Goal: Contribute content: Add original content to the website for others to see

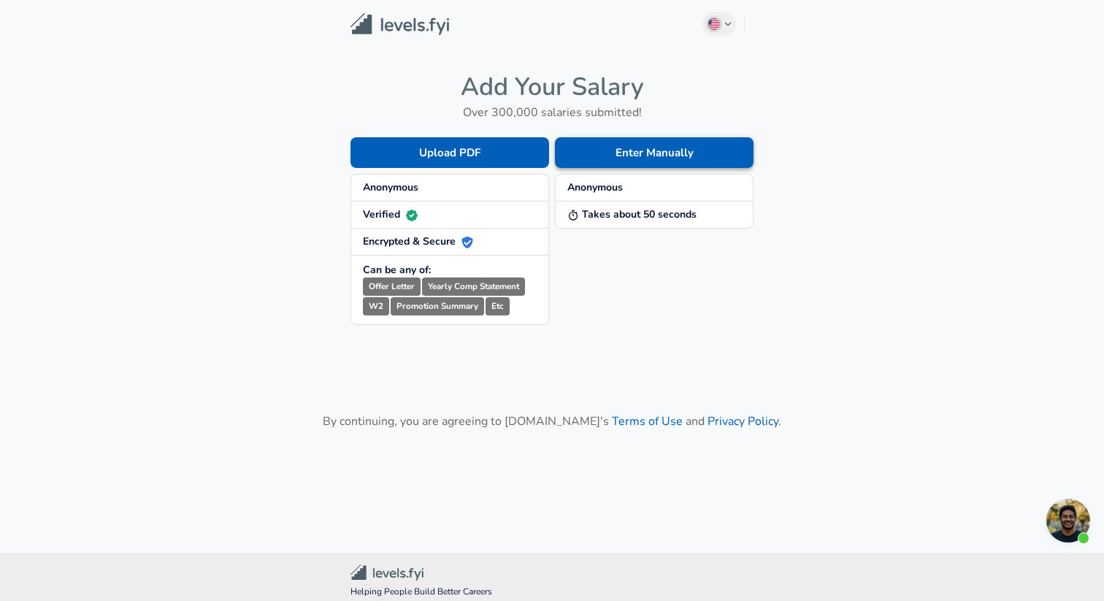
click at [656, 153] on button "Enter Manually" at bounding box center [654, 152] width 199 height 31
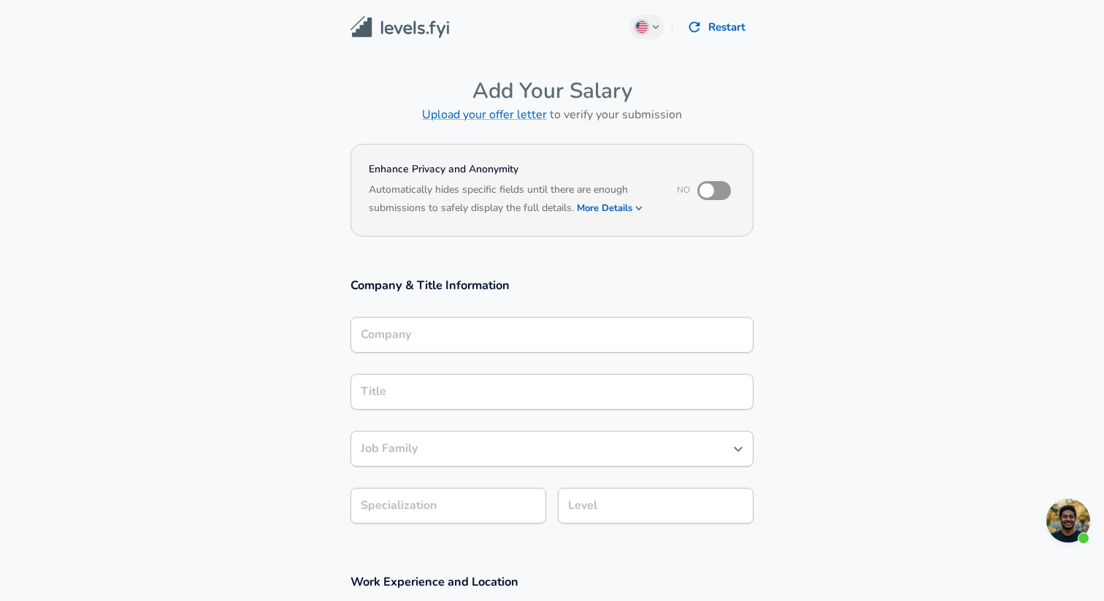
click at [537, 337] on input "Company" at bounding box center [552, 334] width 390 height 23
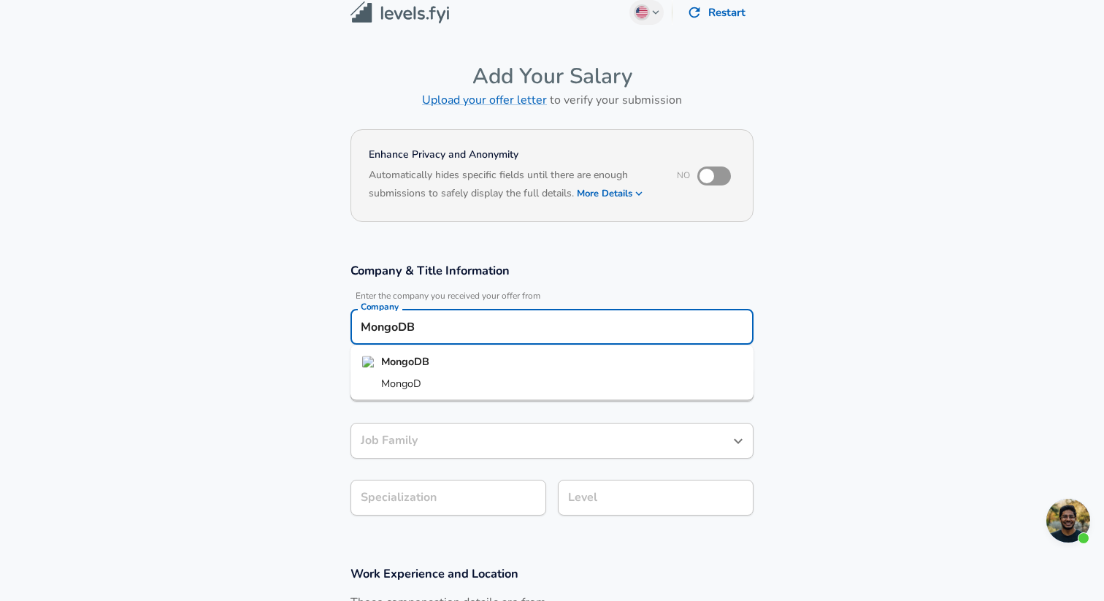
type input "MongoDB"
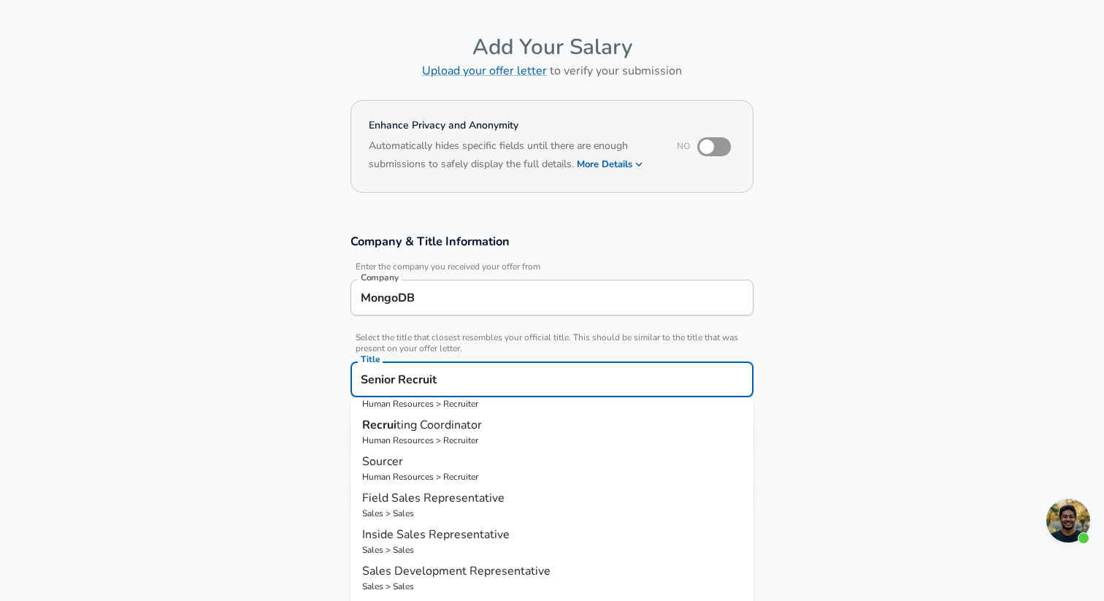
scroll to position [0, 0]
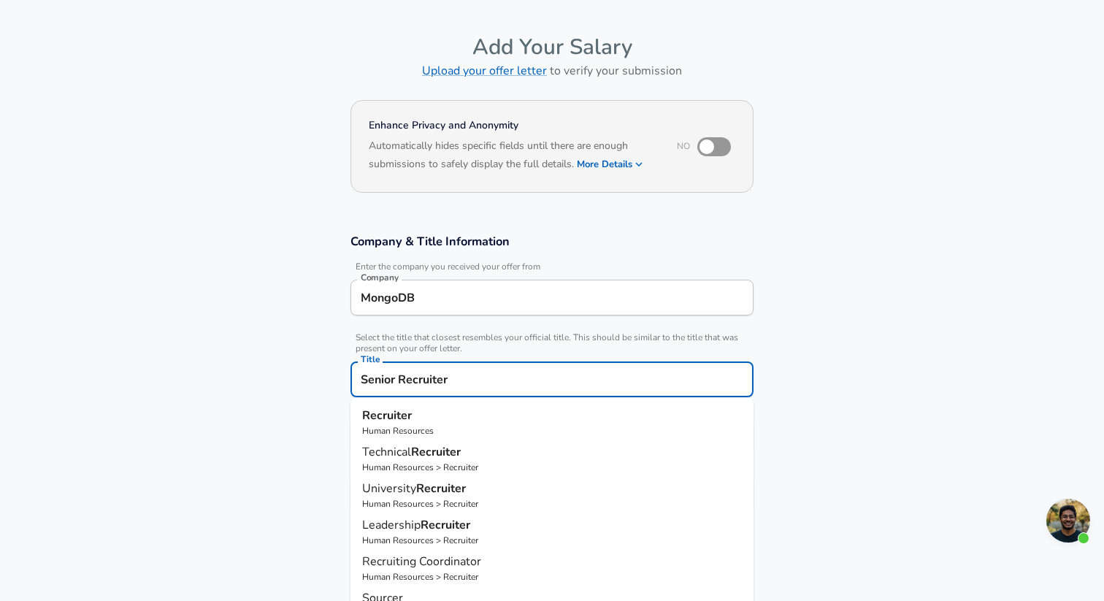
type input "Senior Recruiter"
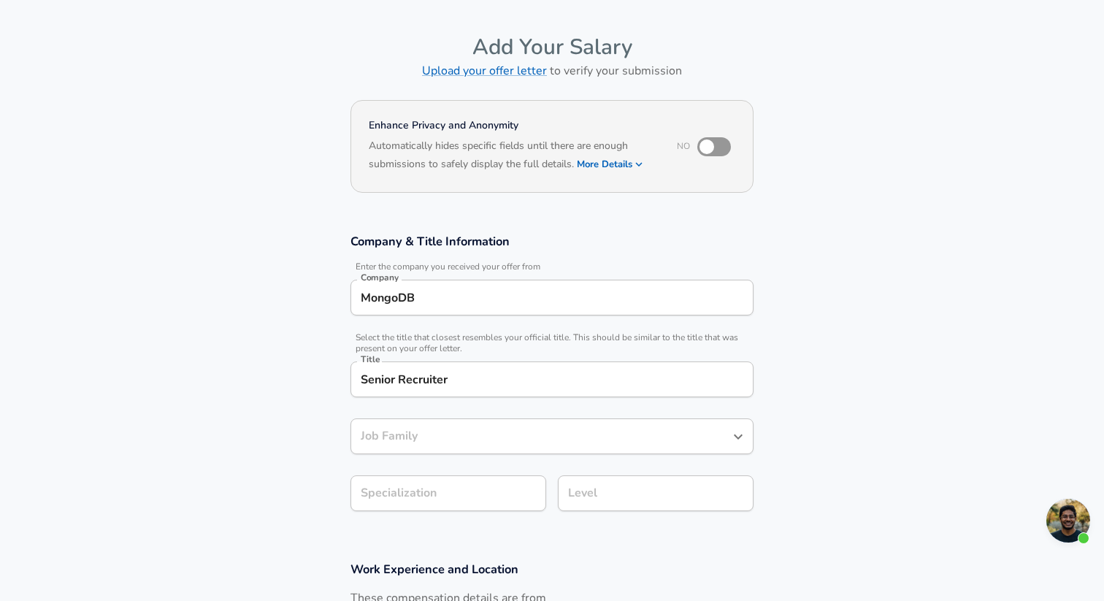
click at [853, 361] on section "Company & Title Information Enter the company you received your offer from Comp…" at bounding box center [552, 380] width 1104 height 328
click at [649, 440] on input "Job Family" at bounding box center [541, 436] width 368 height 23
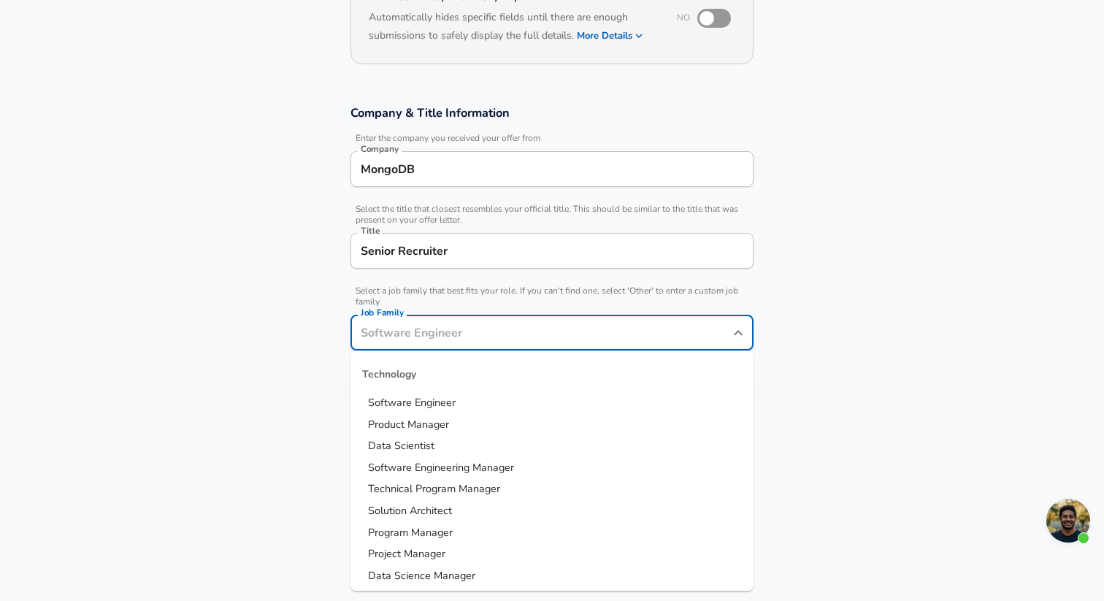
scroll to position [200, 0]
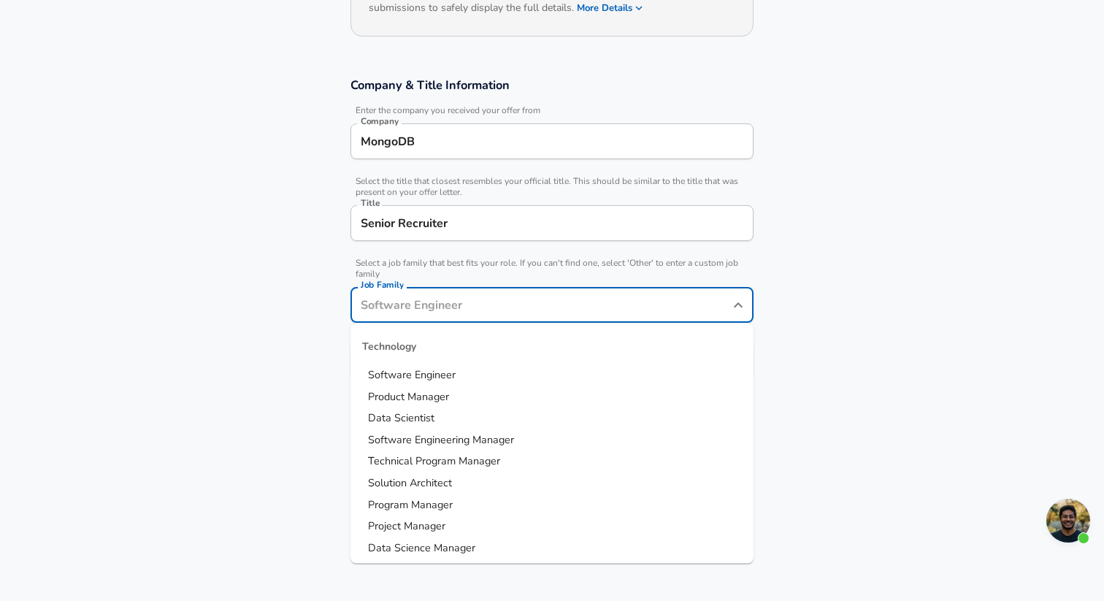
drag, startPoint x: 883, startPoint y: 394, endPoint x: 751, endPoint y: 358, distance: 136.7
click at [883, 392] on section "Company & Title Information Enter the company you received your offer from Comp…" at bounding box center [552, 236] width 1104 height 353
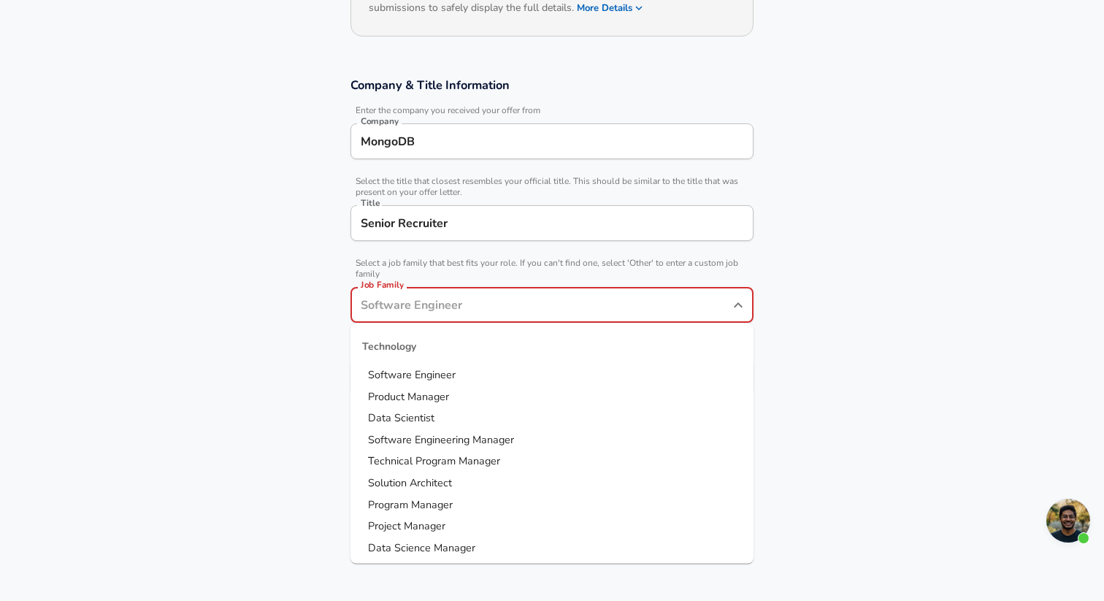
click at [543, 298] on input "Job Family" at bounding box center [541, 305] width 368 height 23
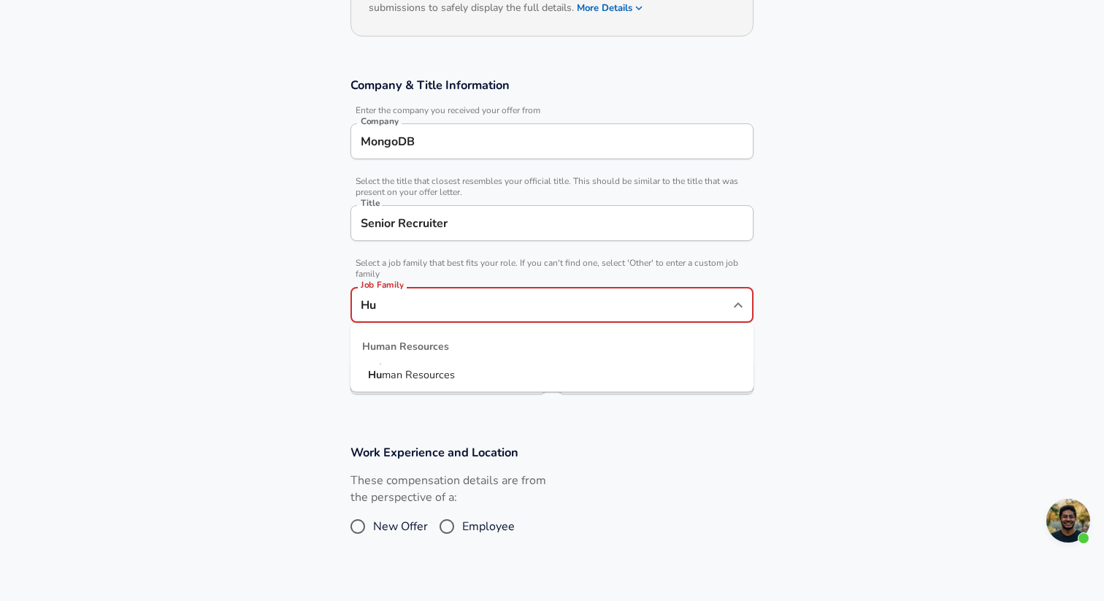
drag, startPoint x: 512, startPoint y: 373, endPoint x: 518, endPoint y: 367, distance: 8.8
click at [512, 373] on li "Hu man Resources" at bounding box center [551, 375] width 403 height 22
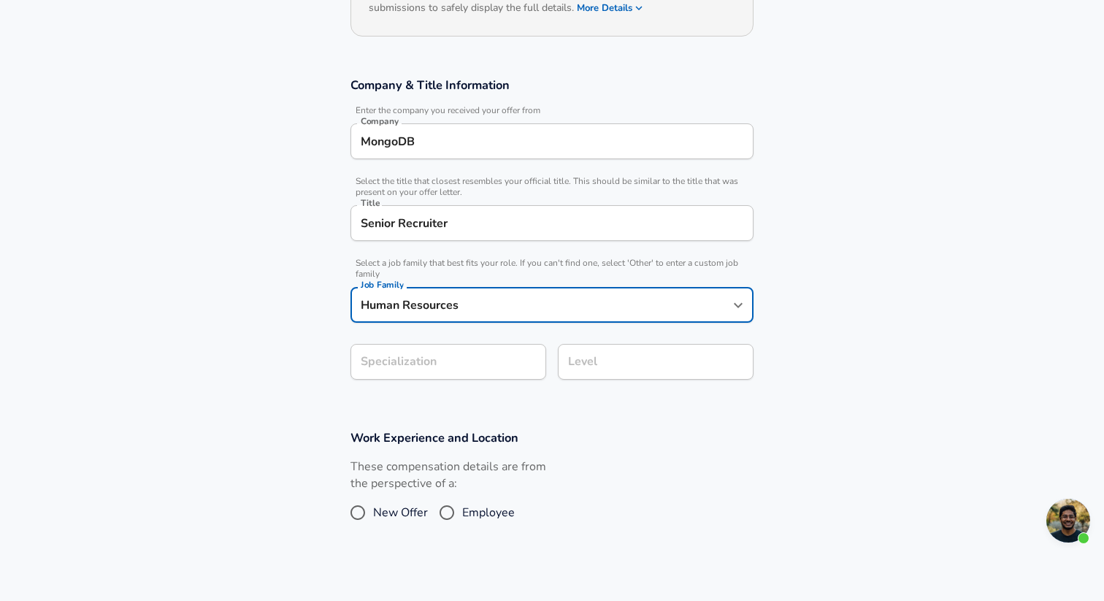
type input "Human Resources"
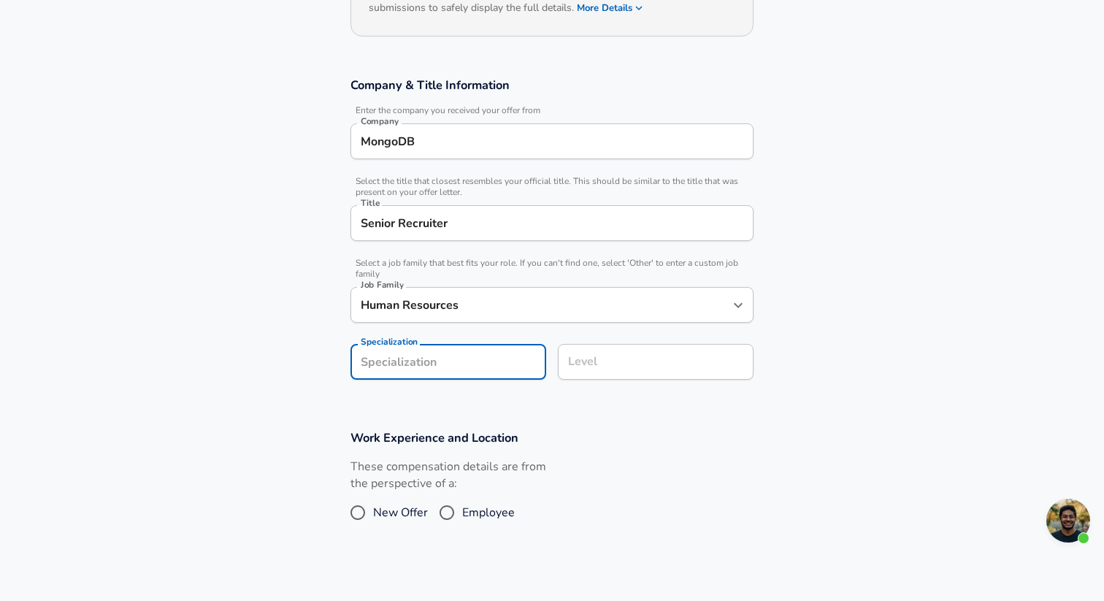
click at [468, 368] on section "Company & Title Information Enter the company you received your offer from Comp…" at bounding box center [552, 236] width 1104 height 353
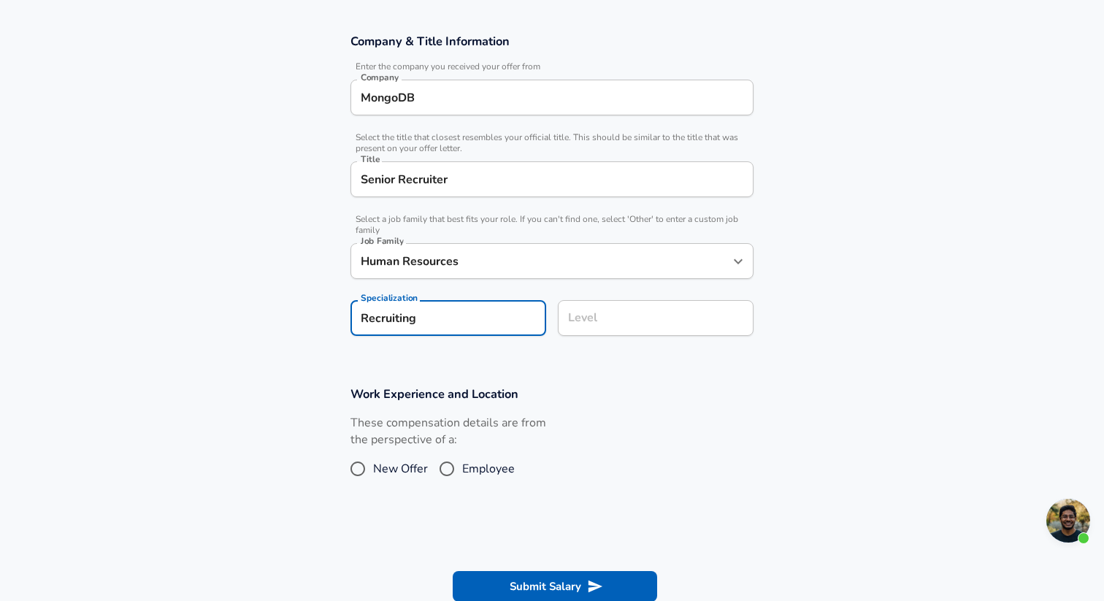
type input "Recruiting"
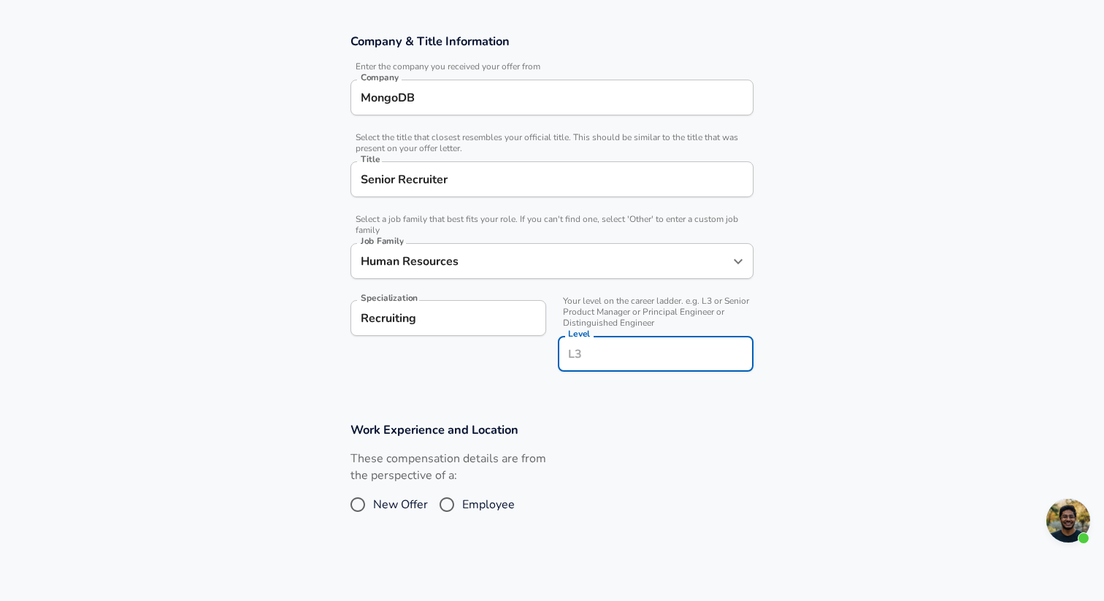
scroll to position [273, 0]
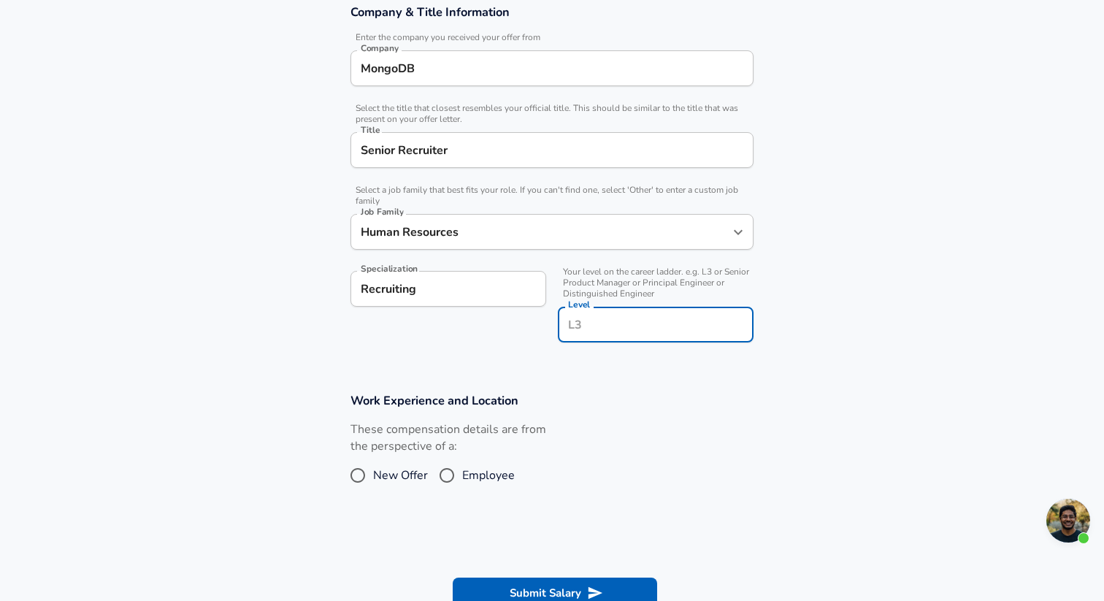
type input "S"
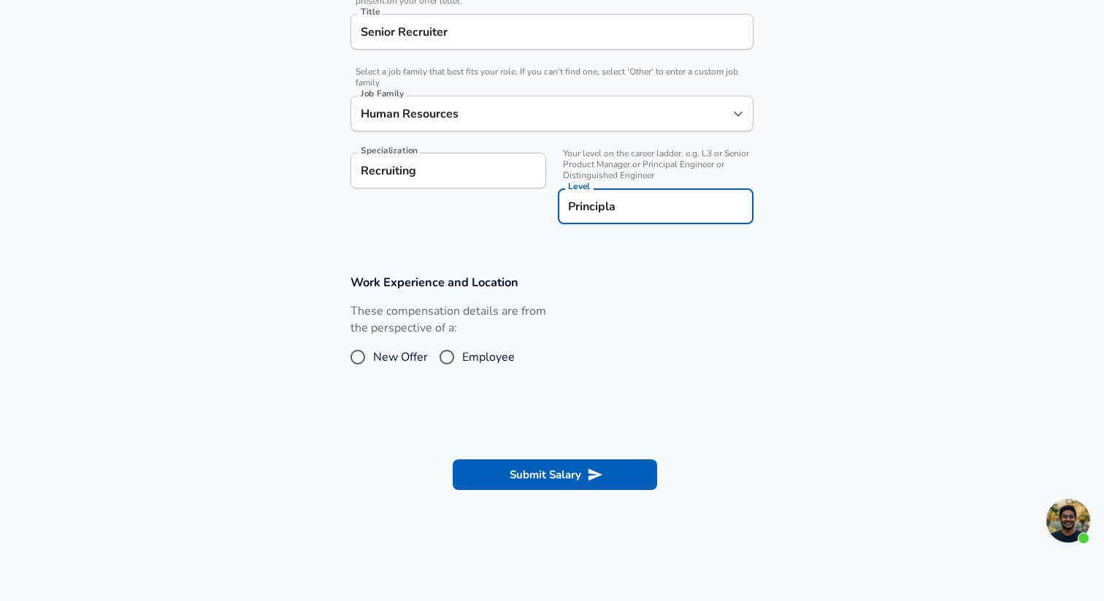
scroll to position [398, 0]
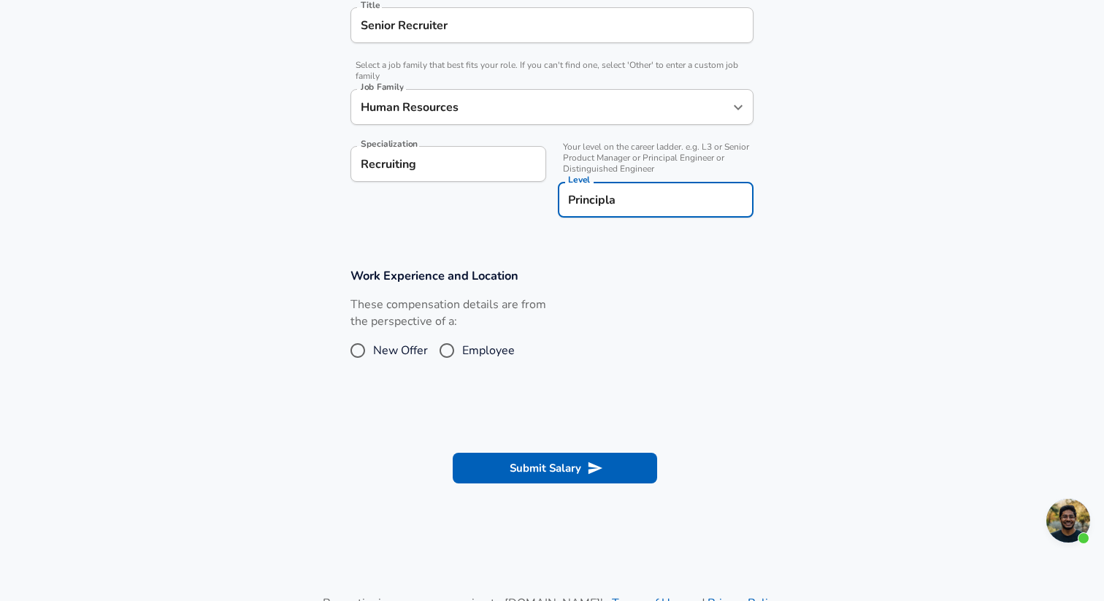
type input "Principla"
click at [449, 350] on input "Employee" at bounding box center [447, 350] width 31 height 23
radio input "true"
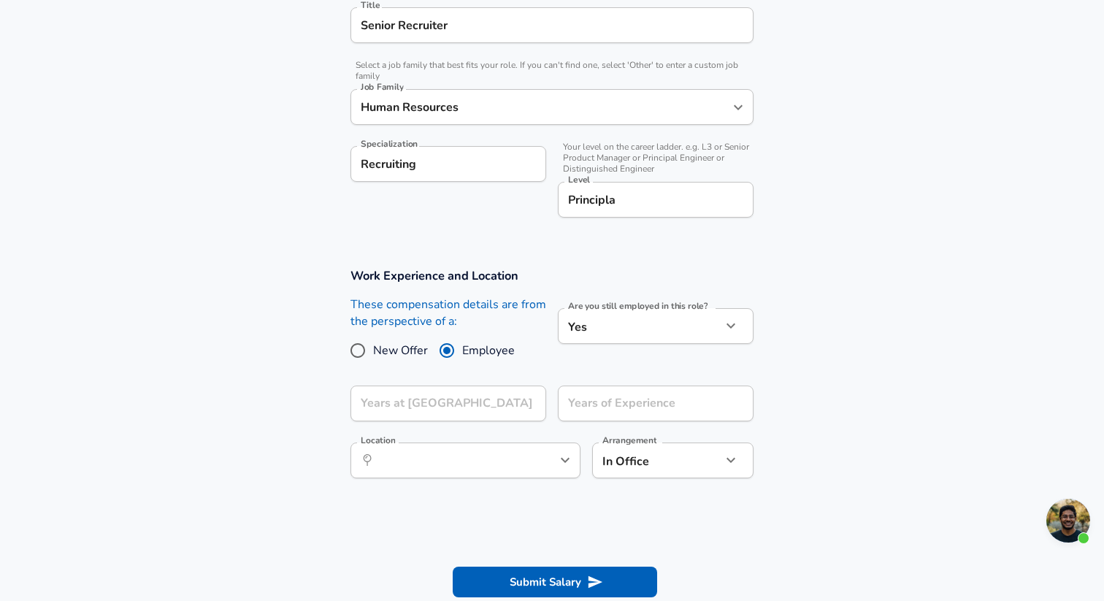
scroll to position [437, 0]
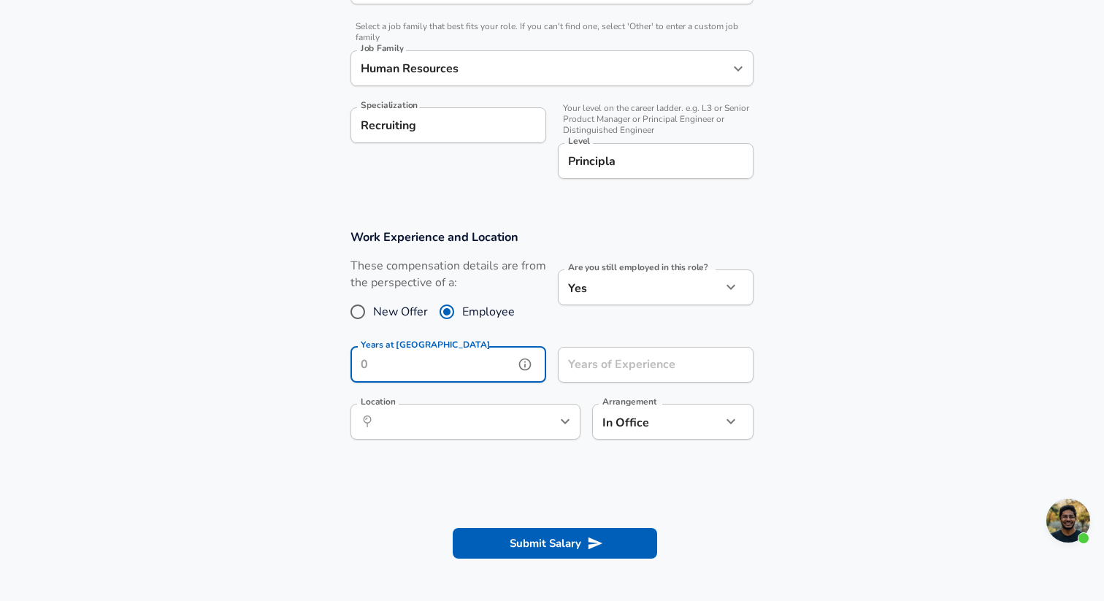
click at [500, 361] on input "Years at [GEOGRAPHIC_DATA]" at bounding box center [432, 365] width 164 height 36
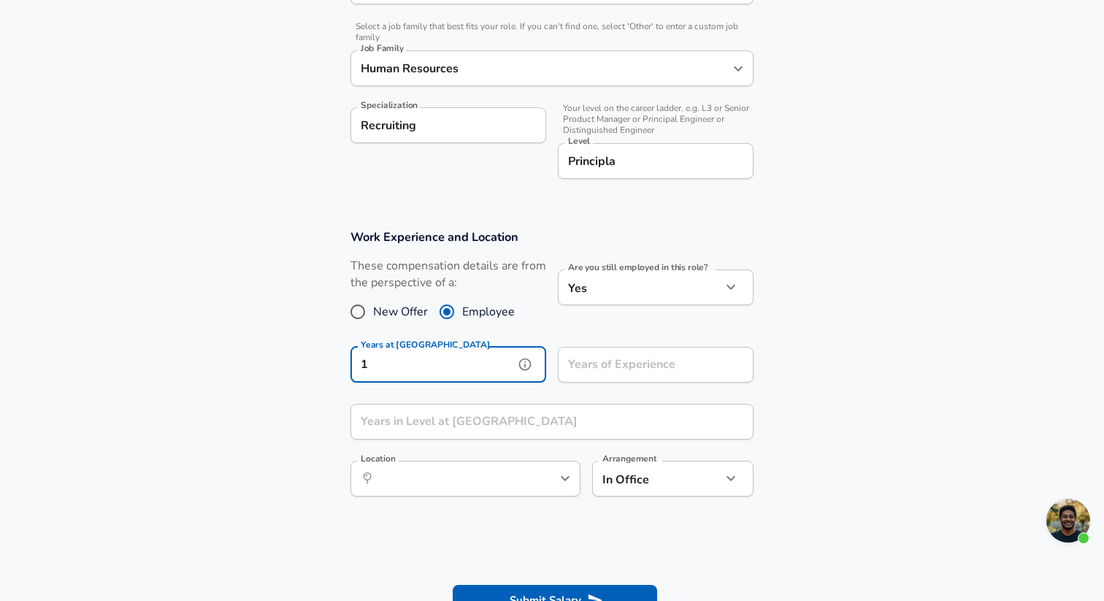
type input "1"
click at [635, 355] on div "Years of Experience Years of Experience" at bounding box center [656, 366] width 196 height 39
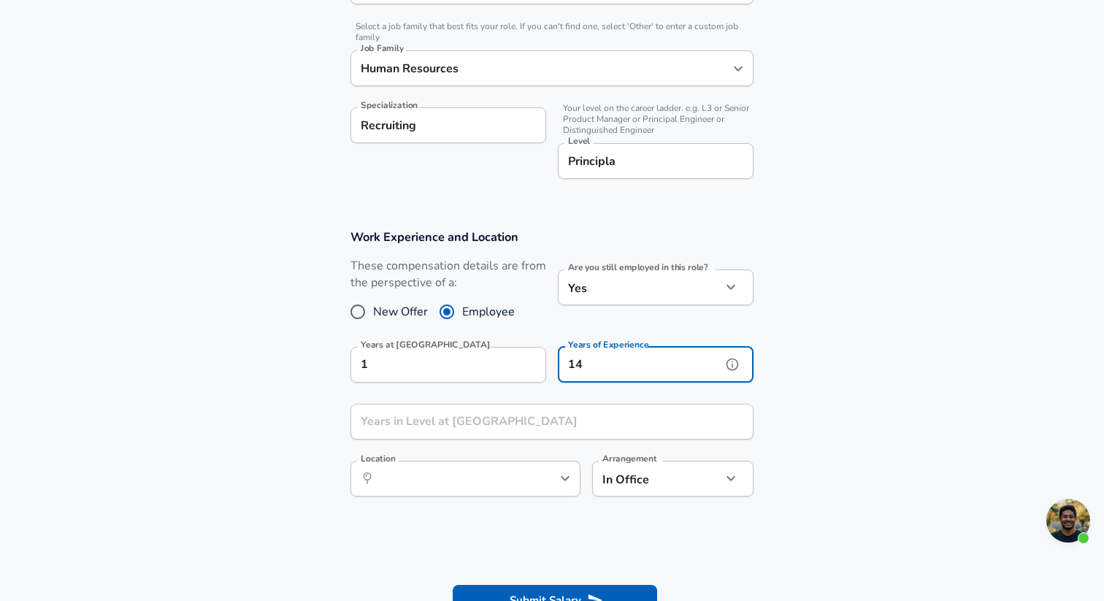
type input "14"
click at [537, 411] on input "Years in Level at [GEOGRAPHIC_DATA]" at bounding box center [535, 422] width 371 height 36
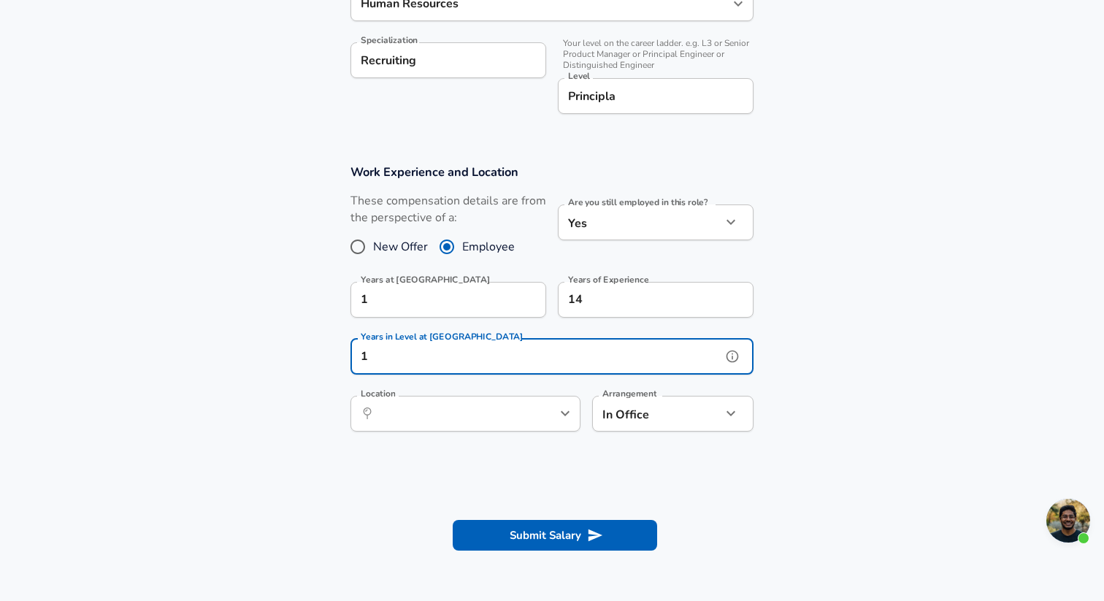
scroll to position [521, 0]
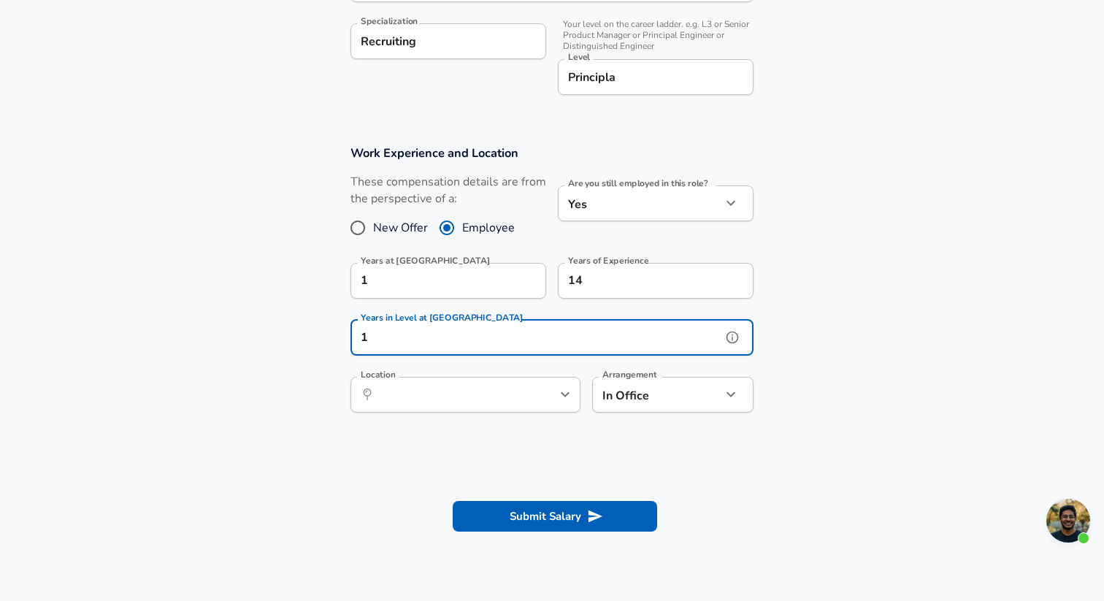
type input "1"
click at [469, 396] on input "Location" at bounding box center [450, 394] width 150 height 23
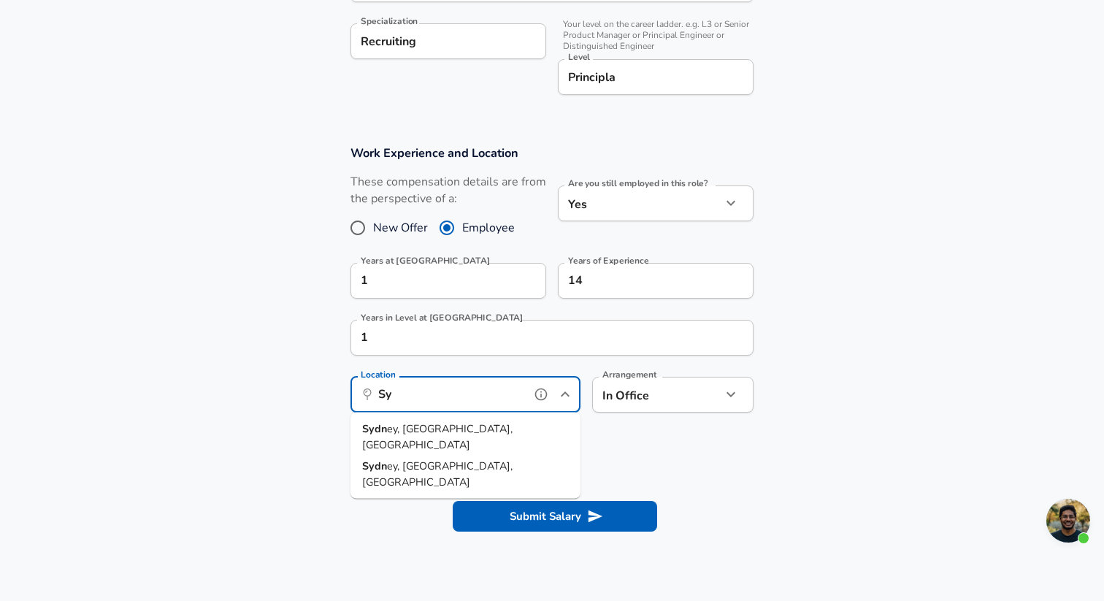
type input "S"
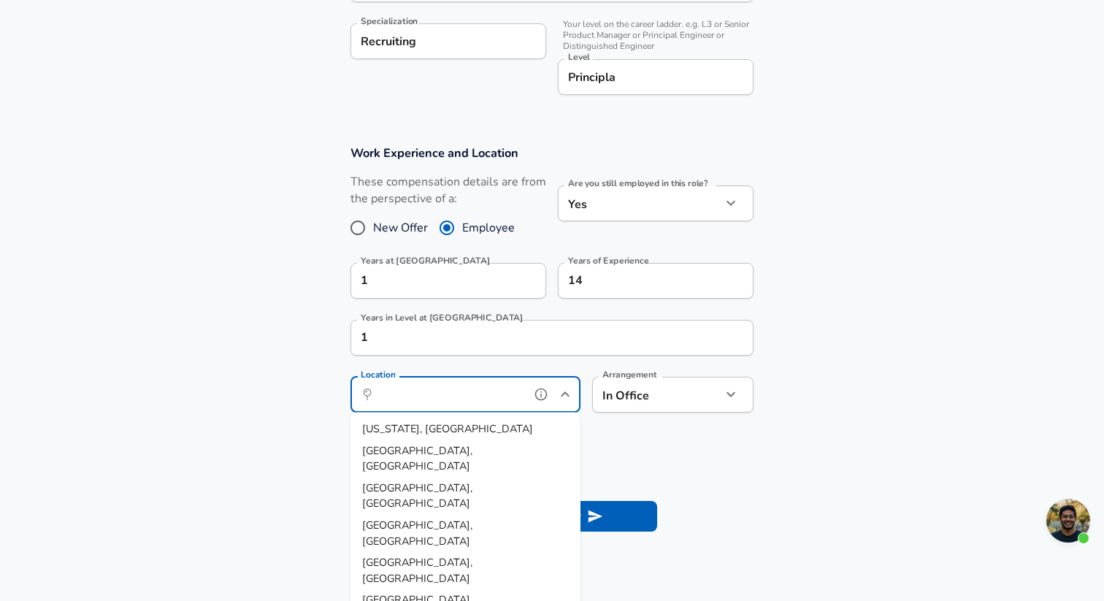
type input "s"
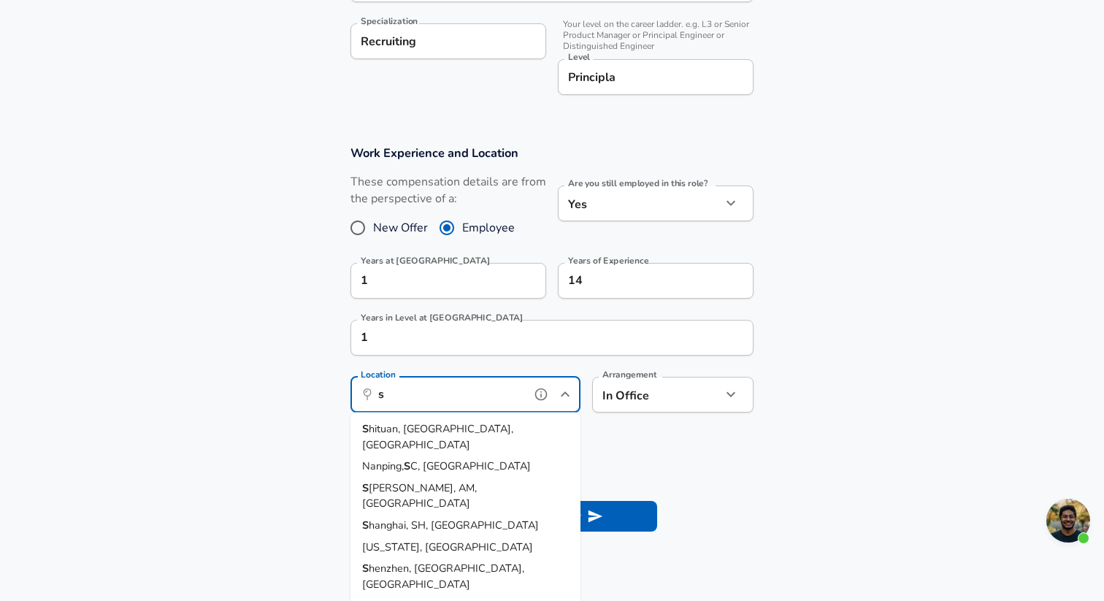
scroll to position [0, 0]
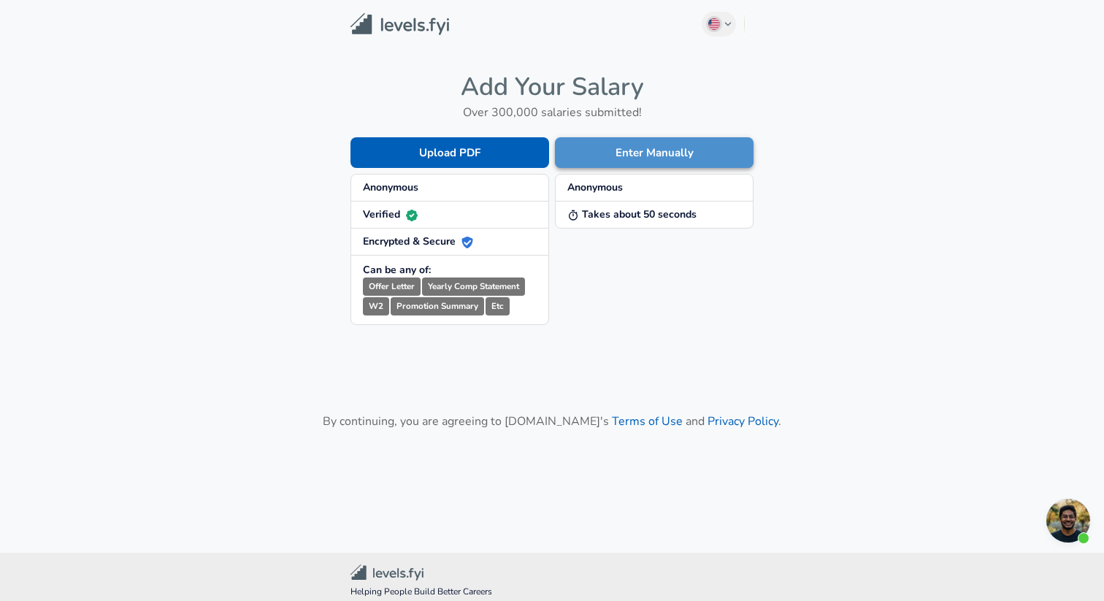
click at [662, 153] on button "Enter Manually" at bounding box center [654, 152] width 199 height 31
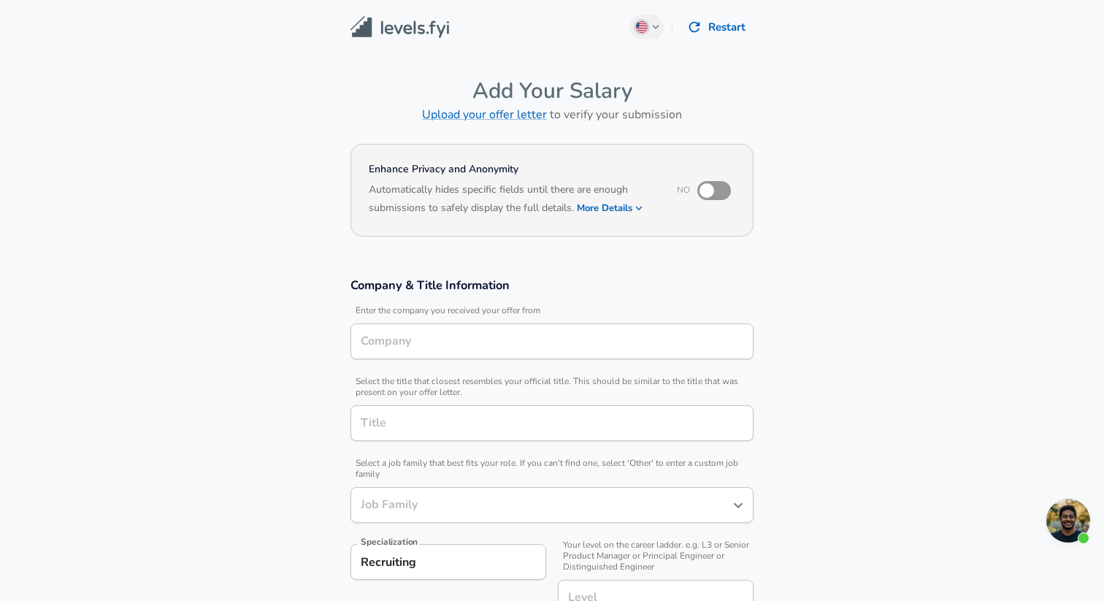
type input "Human Resources"
type input "MongoDB"
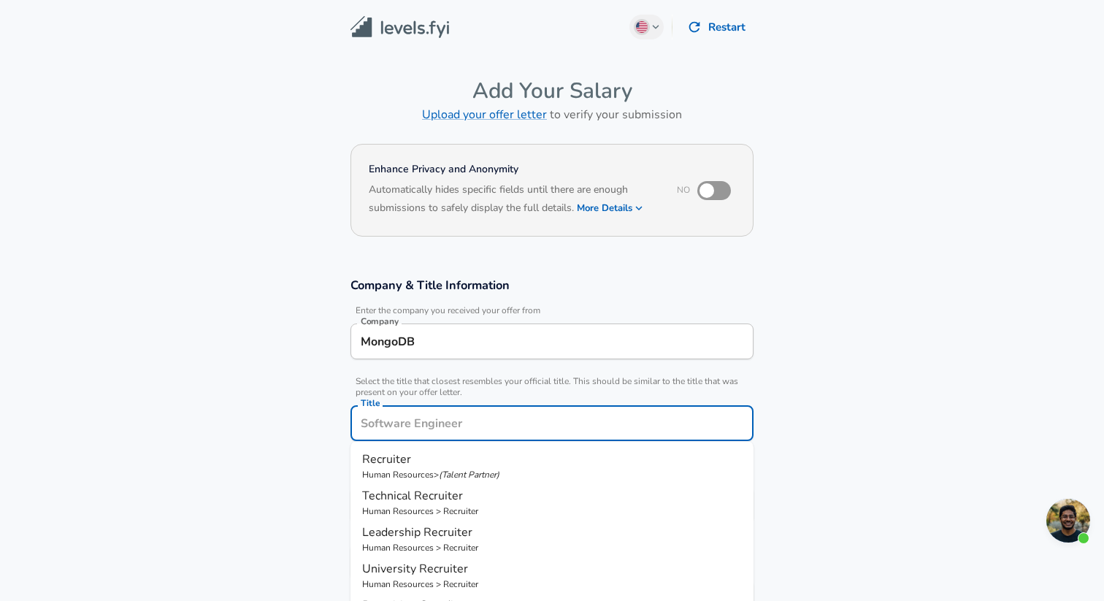
click at [394, 421] on input "Title" at bounding box center [552, 423] width 390 height 23
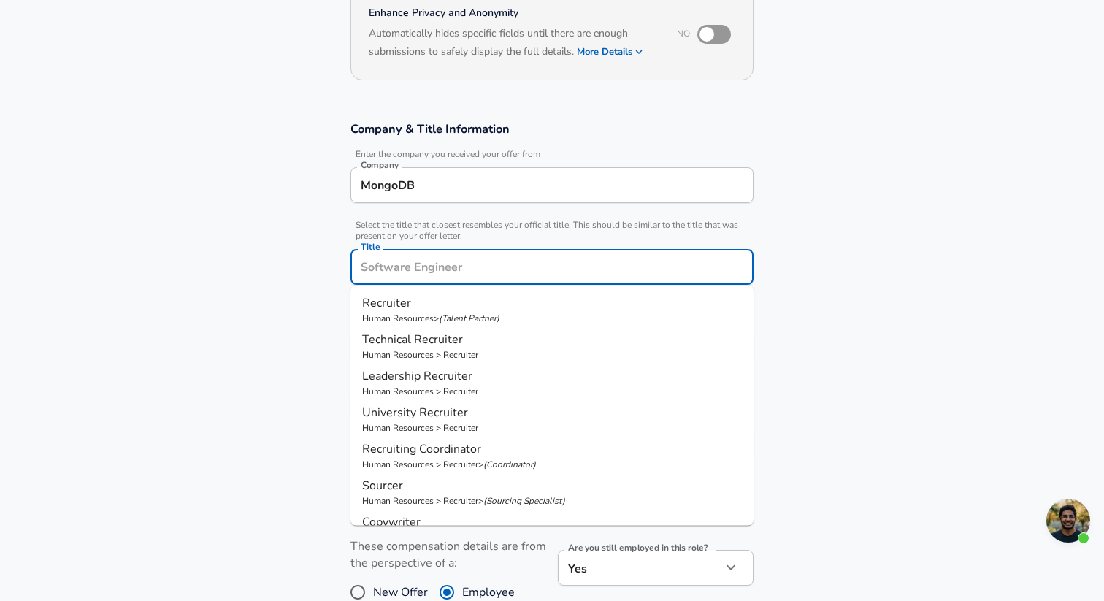
scroll to position [160, 0]
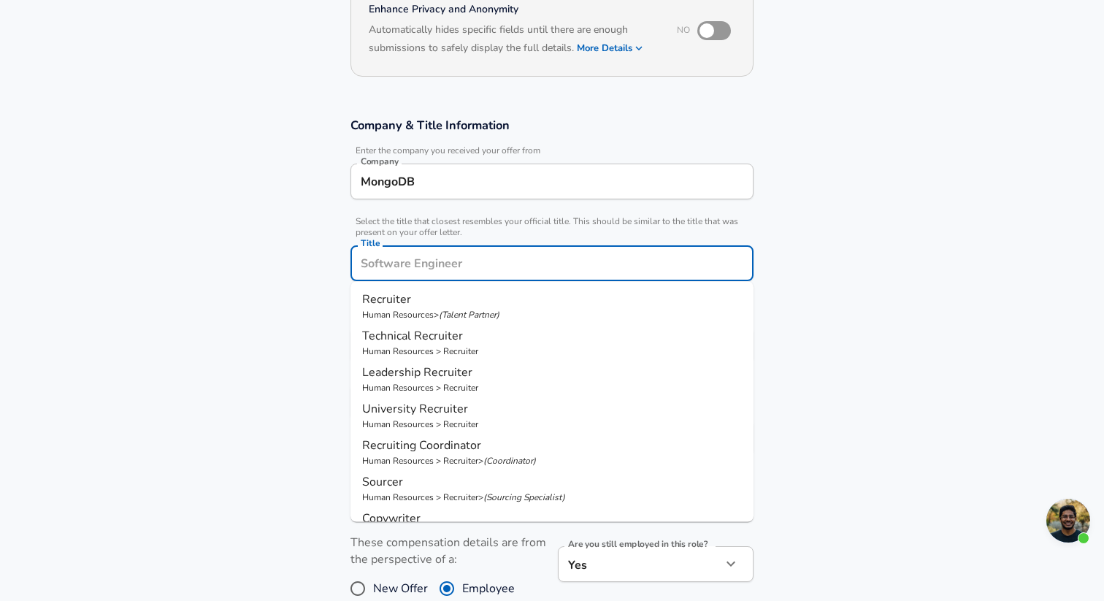
click at [438, 301] on p "Recruiter" at bounding box center [552, 300] width 380 height 18
type input "Recruiter"
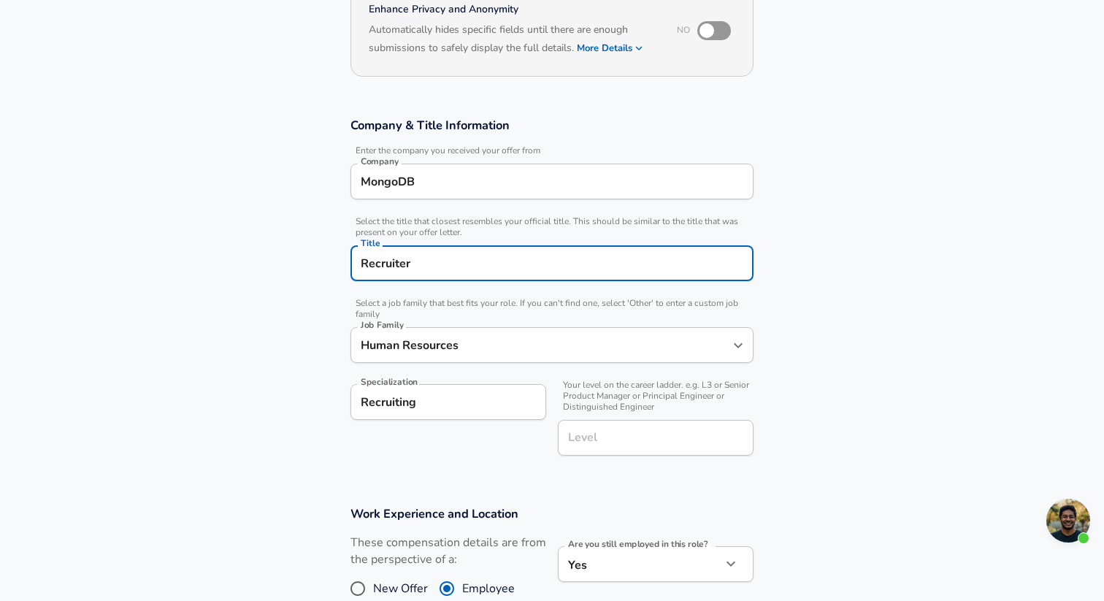
type input "Recruiter"
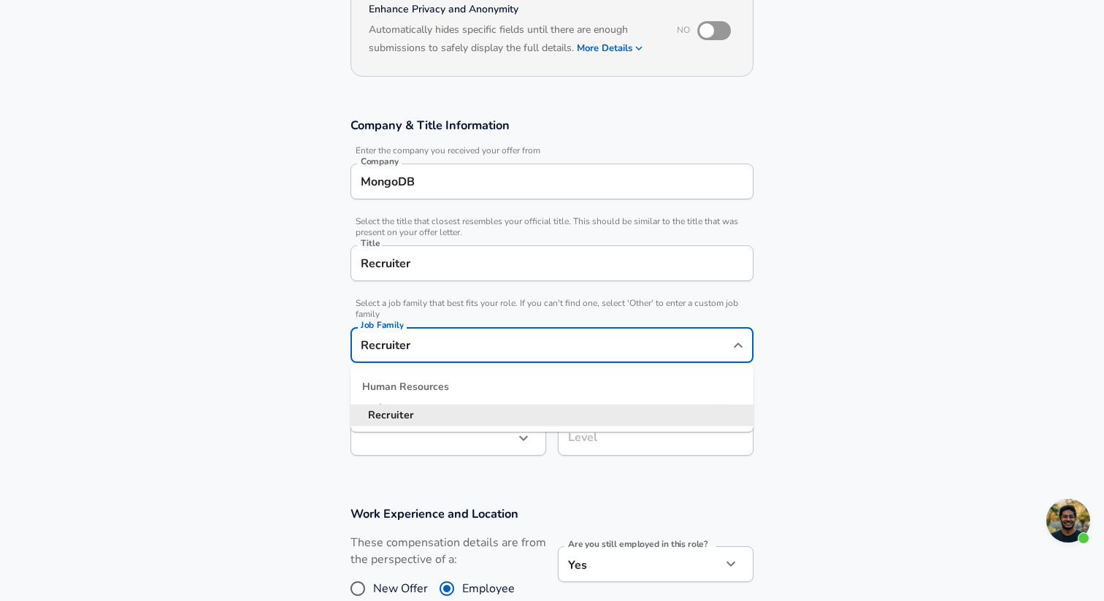
click at [411, 342] on input "Recruiter" at bounding box center [541, 345] width 368 height 23
click at [896, 311] on section "Company & Title Information Enter the company you received your offer from Comp…" at bounding box center [552, 294] width 1104 height 388
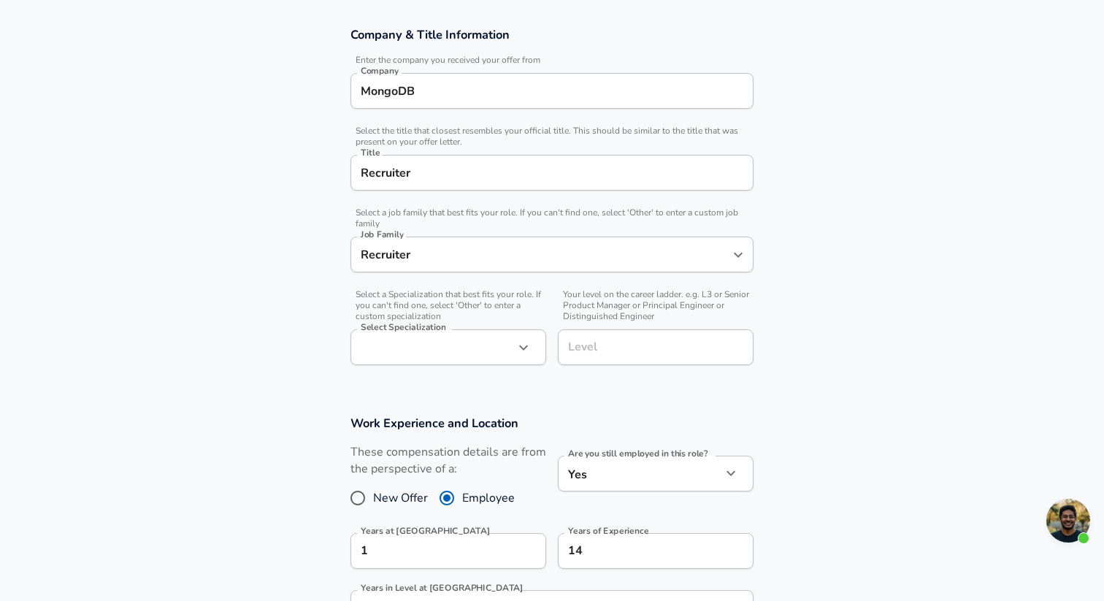
scroll to position [256, 0]
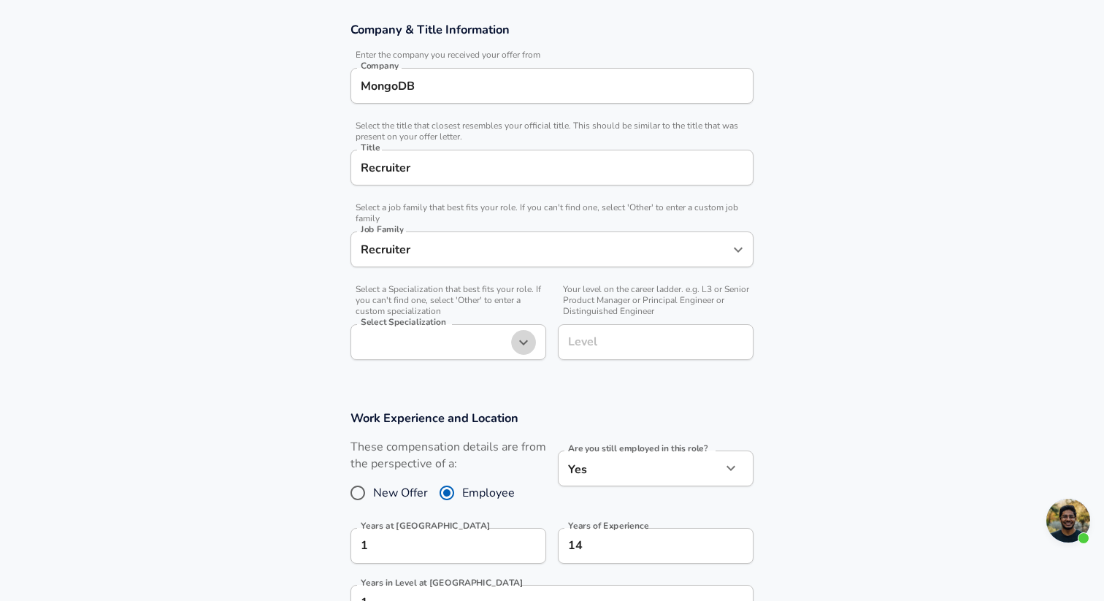
click at [515, 343] on icon "button" at bounding box center [524, 343] width 18 height 18
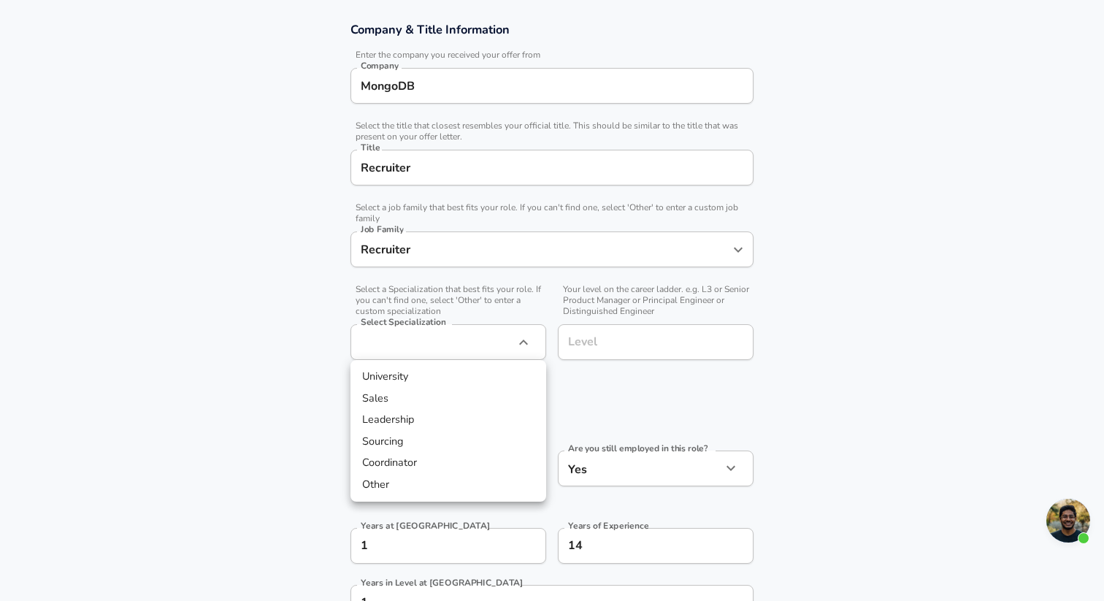
click at [445, 393] on li "Sales" at bounding box center [448, 399] width 196 height 22
type input "Sales"
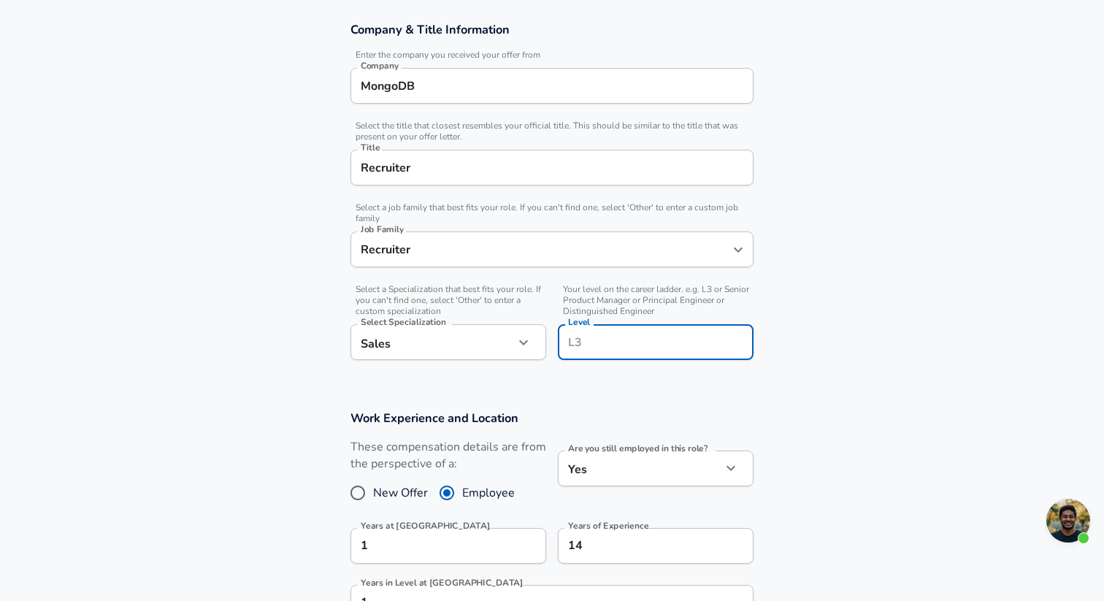
click at [599, 346] on input "Level" at bounding box center [655, 342] width 183 height 23
click at [628, 342] on input "Level" at bounding box center [655, 342] width 183 height 23
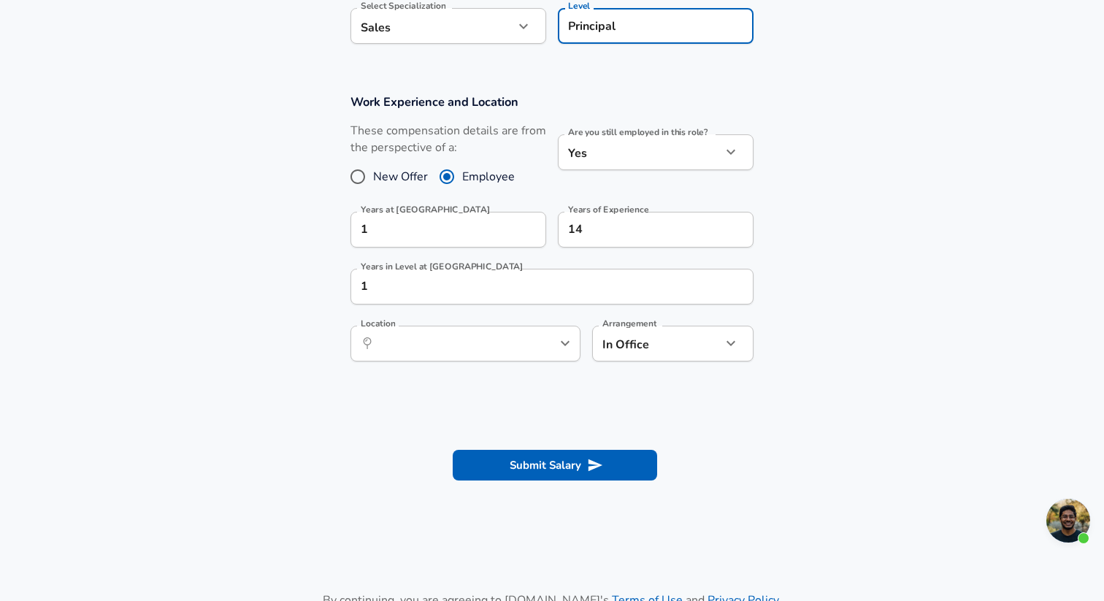
scroll to position [575, 0]
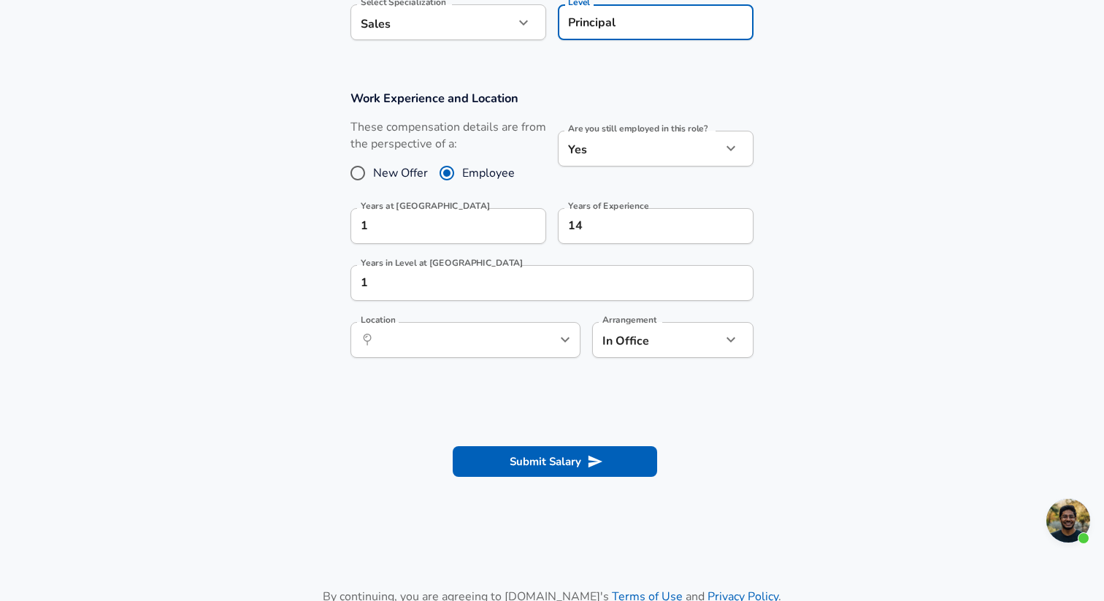
type input "Principal"
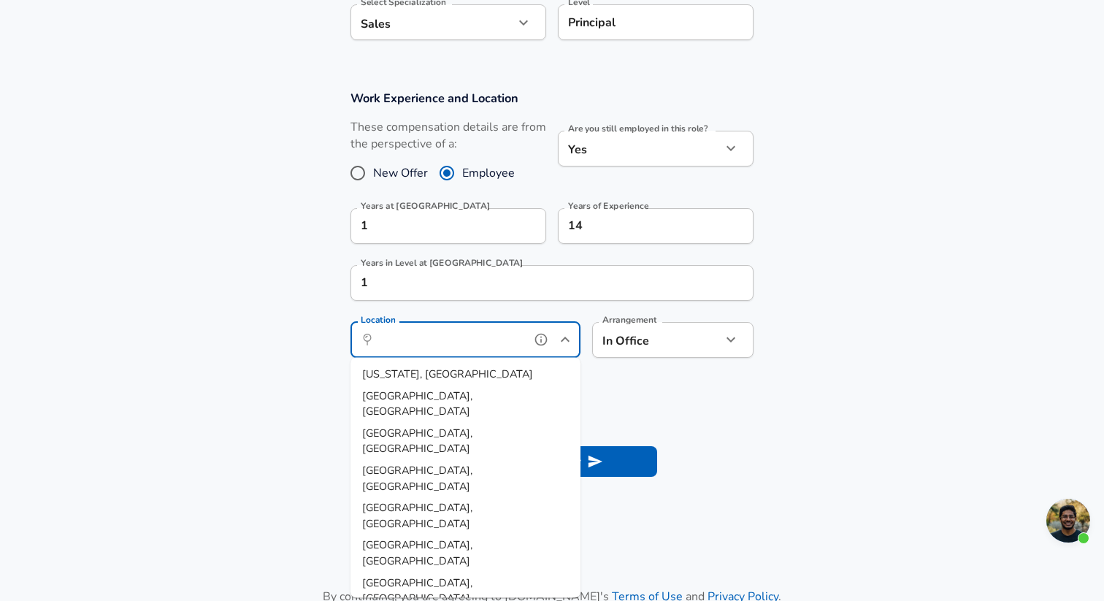
click at [453, 343] on input "Location" at bounding box center [450, 340] width 150 height 23
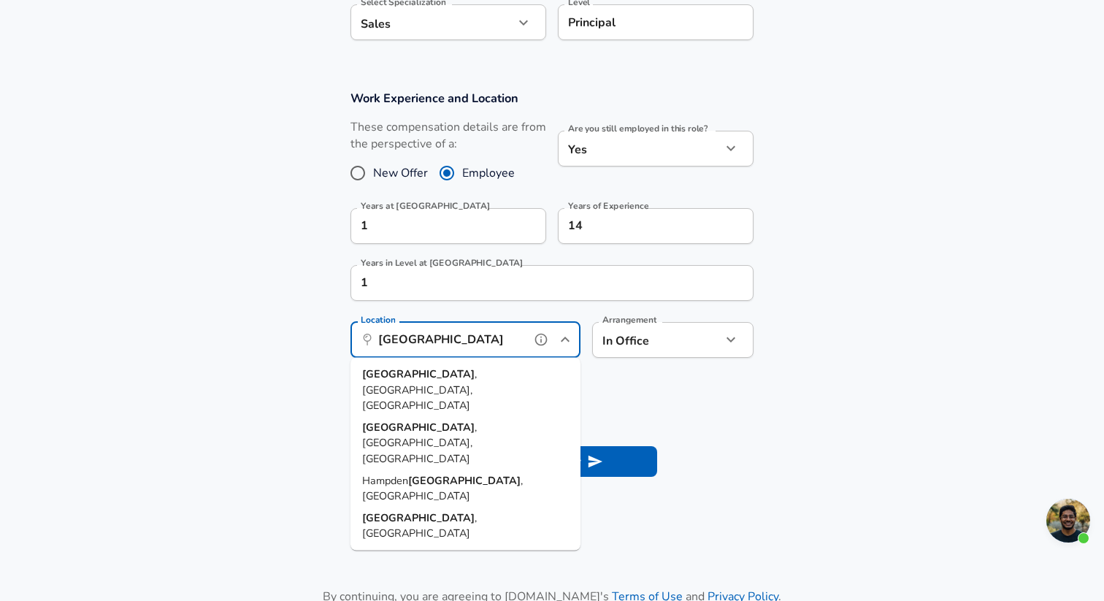
click at [443, 374] on span ", [GEOGRAPHIC_DATA], [GEOGRAPHIC_DATA]" at bounding box center [419, 390] width 115 height 46
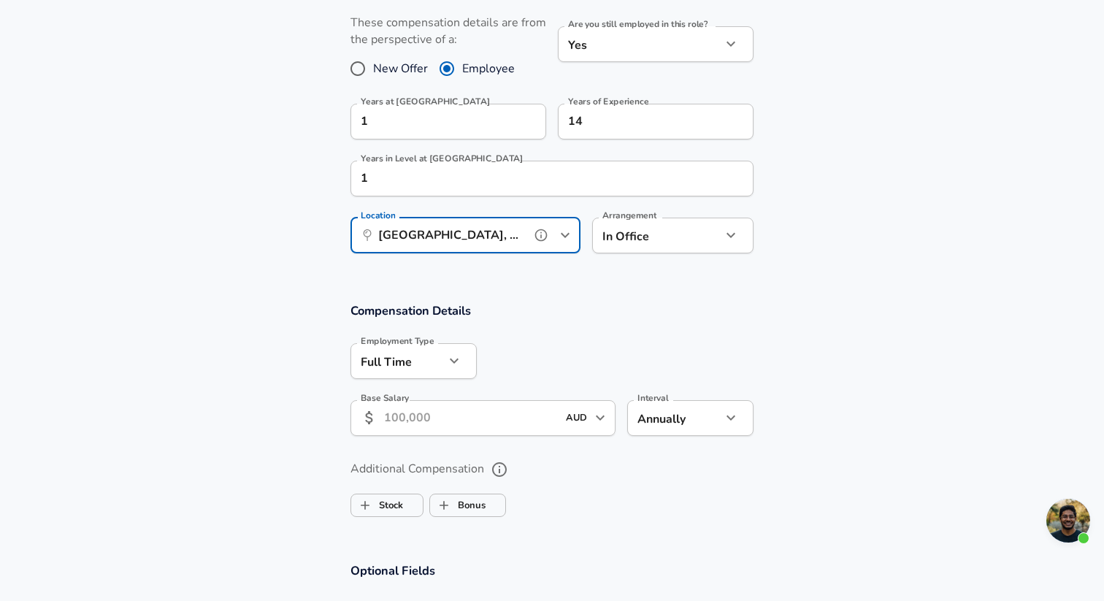
scroll to position [695, 0]
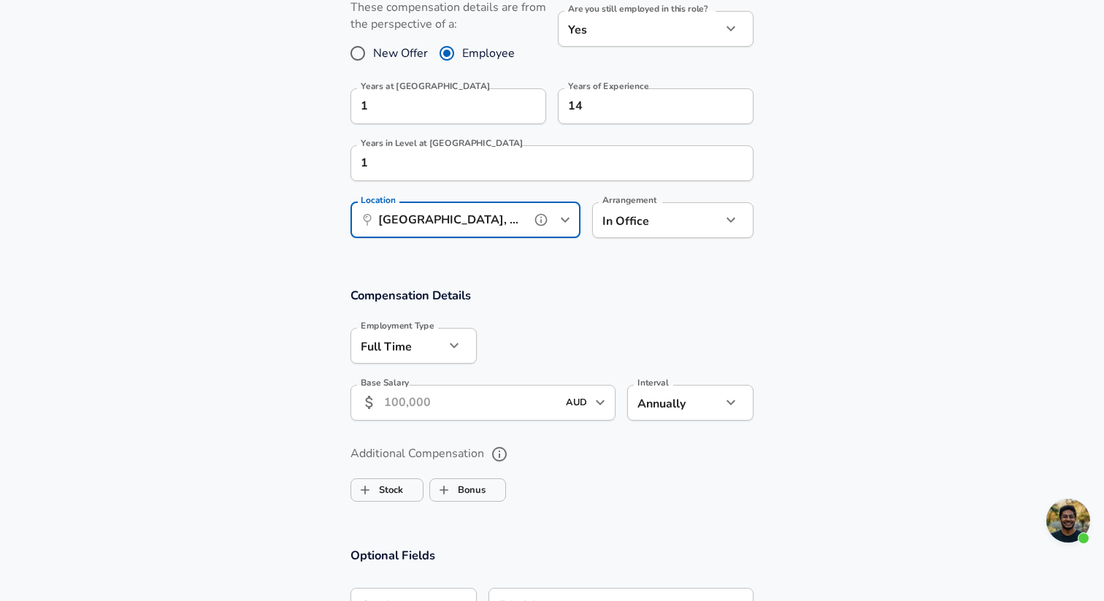
type input "[GEOGRAPHIC_DATA], [GEOGRAPHIC_DATA], [GEOGRAPHIC_DATA]"
click at [728, 216] on icon "button" at bounding box center [731, 220] width 18 height 18
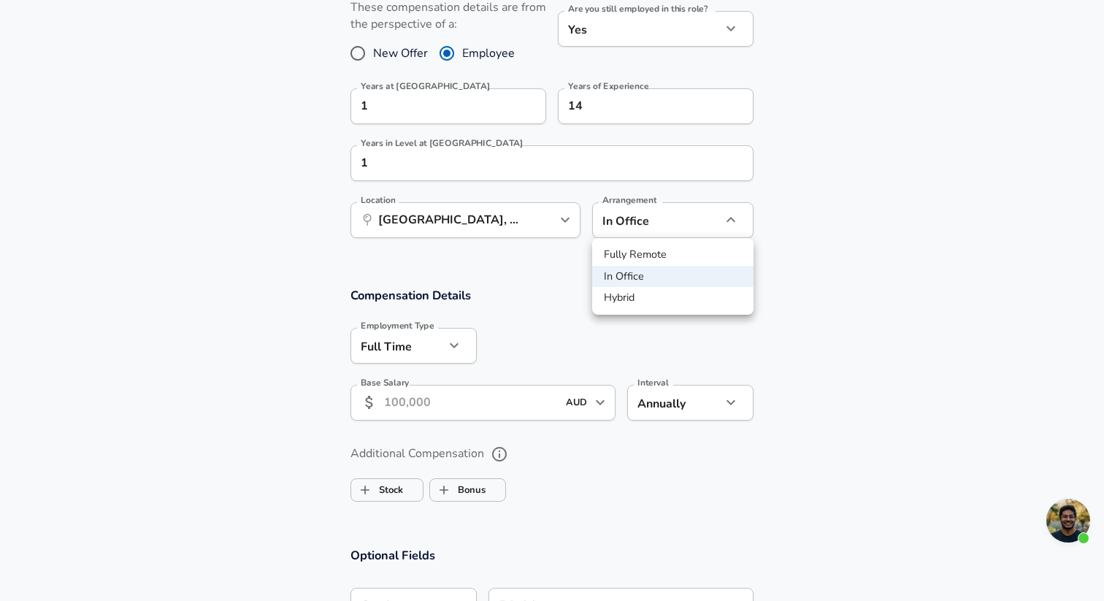
click at [659, 299] on li "Hybrid" at bounding box center [672, 298] width 161 height 22
type input "hybrid"
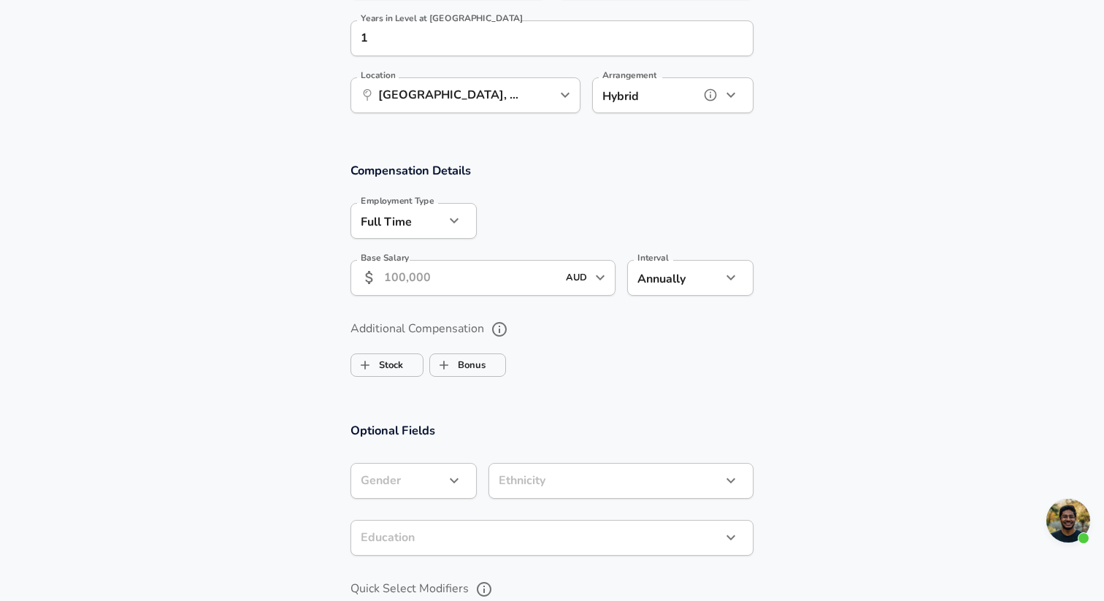
scroll to position [824, 0]
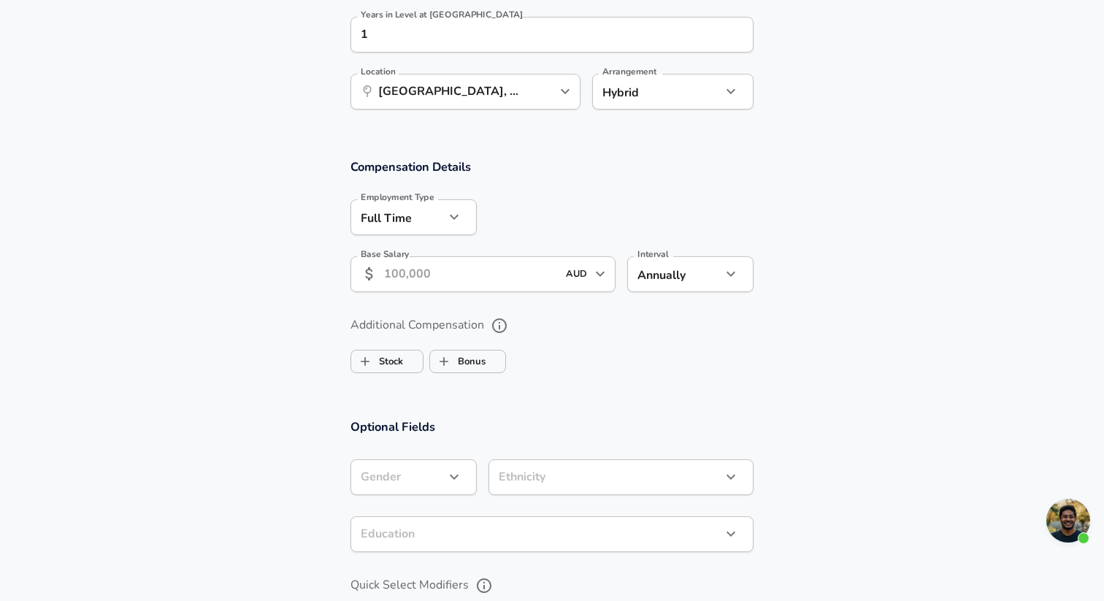
click at [460, 216] on icon "button" at bounding box center [454, 217] width 18 height 18
click at [561, 176] on div at bounding box center [552, 300] width 1104 height 601
click at [463, 280] on input "Base Salary" at bounding box center [456, 274] width 145 height 36
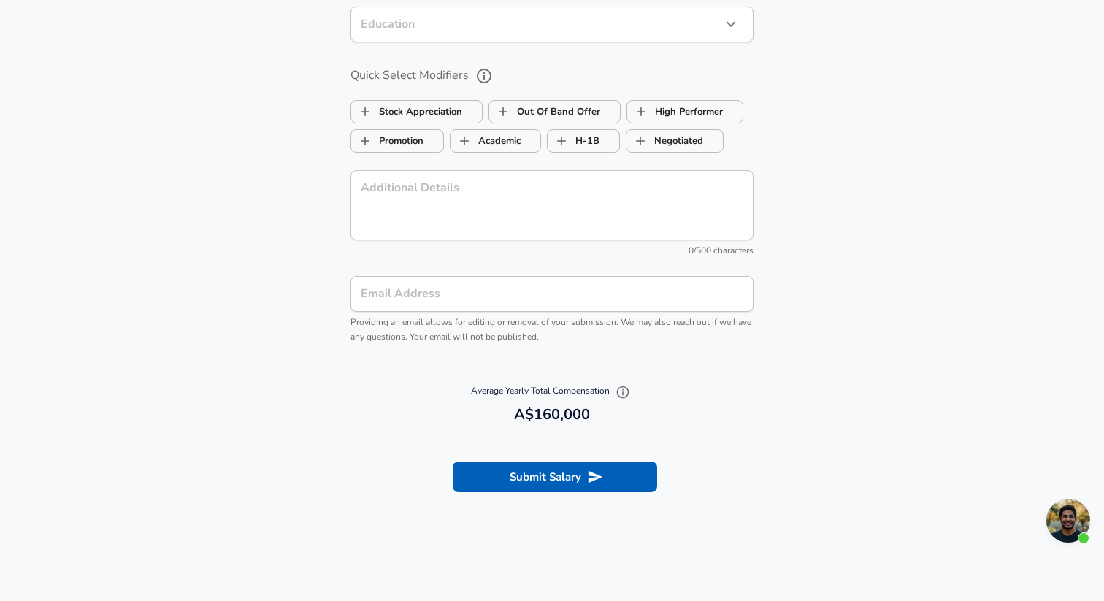
scroll to position [1335, 0]
type input "160,000"
click at [567, 477] on button "Submit Salary" at bounding box center [555, 475] width 204 height 31
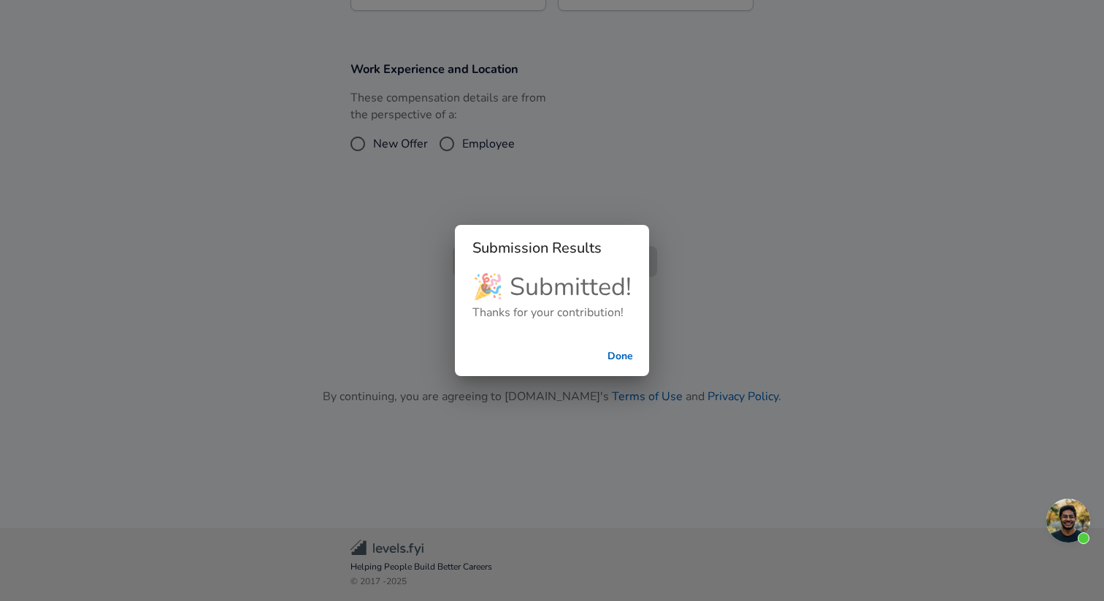
scroll to position [299, 0]
